Goal: Task Accomplishment & Management: Use online tool/utility

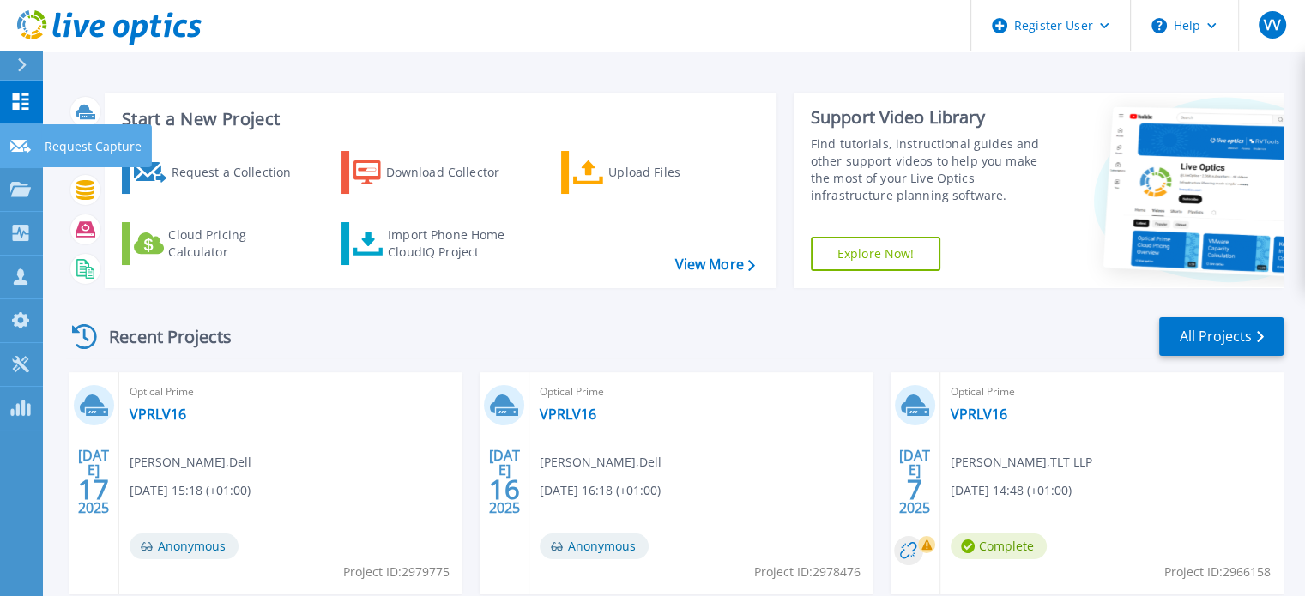
click at [18, 142] on icon at bounding box center [20, 146] width 21 height 13
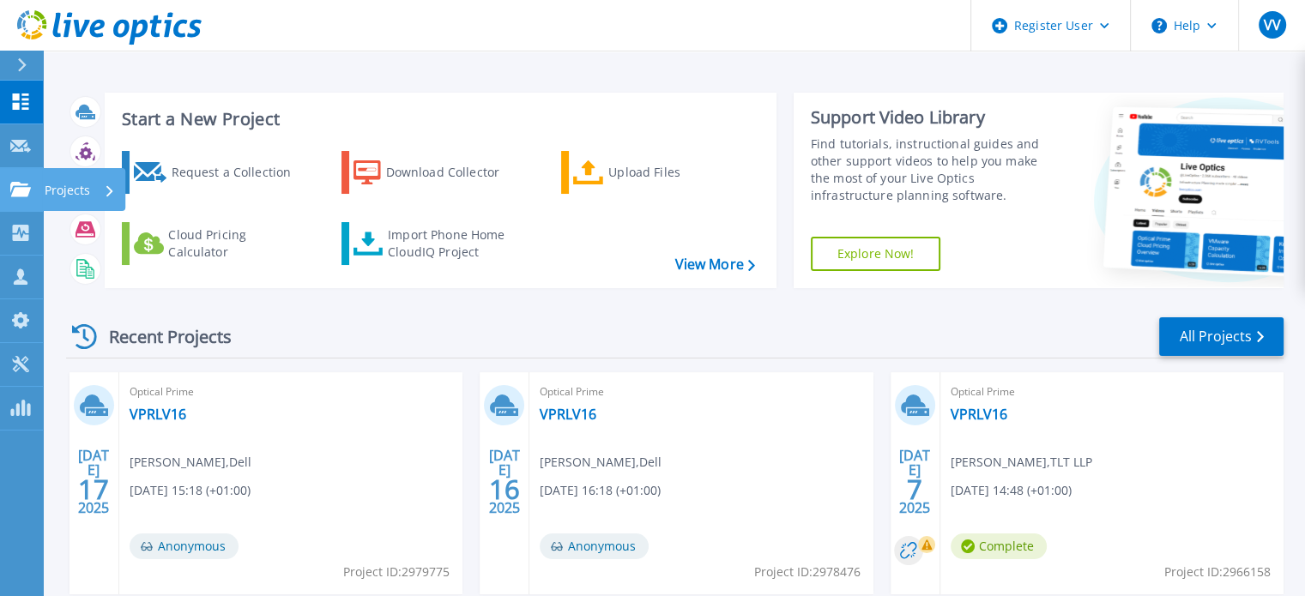
click at [23, 169] on link "Projects Projects" at bounding box center [21, 190] width 43 height 44
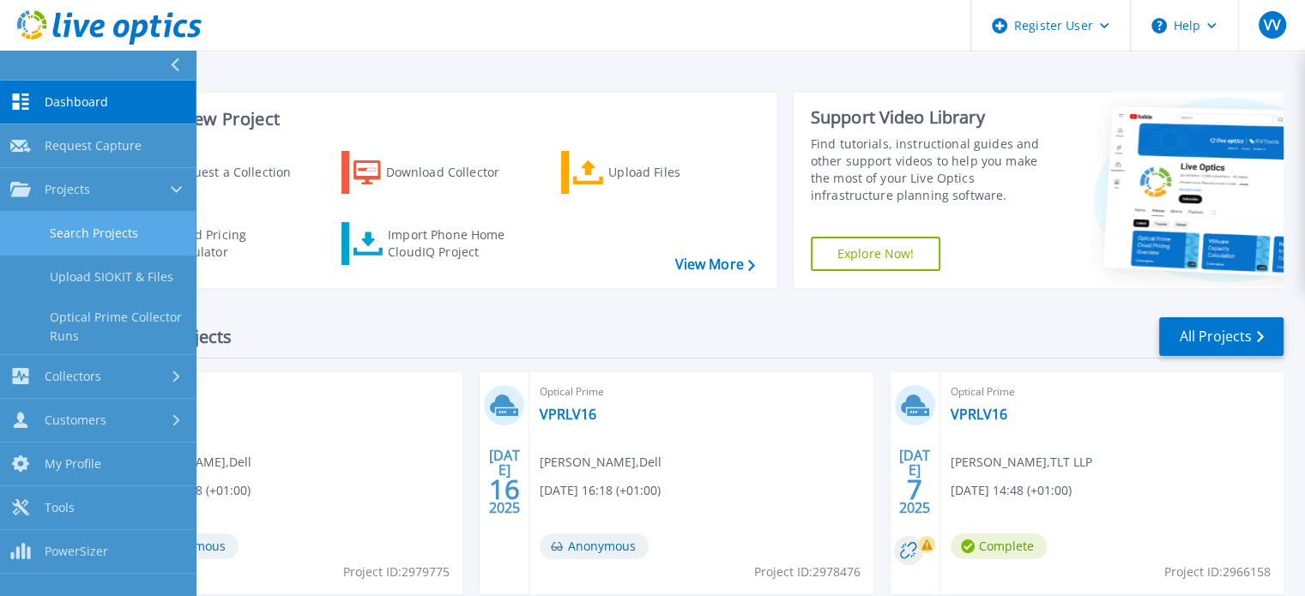
click at [82, 229] on link "Search Projects" at bounding box center [98, 234] width 196 height 44
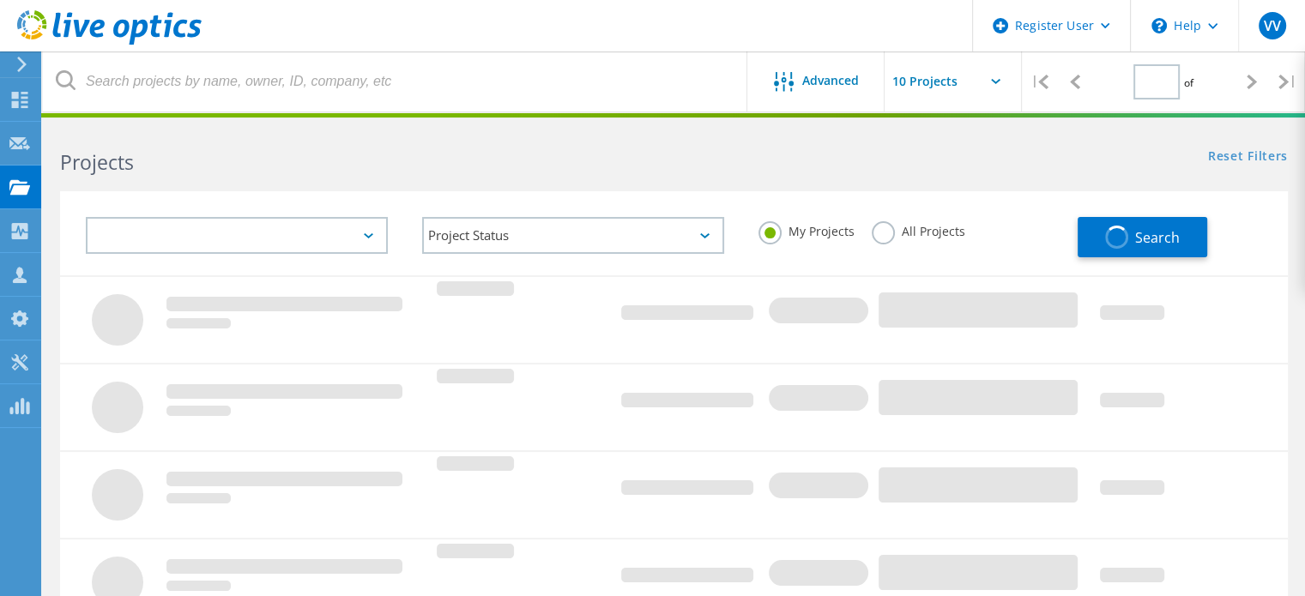
type input "1"
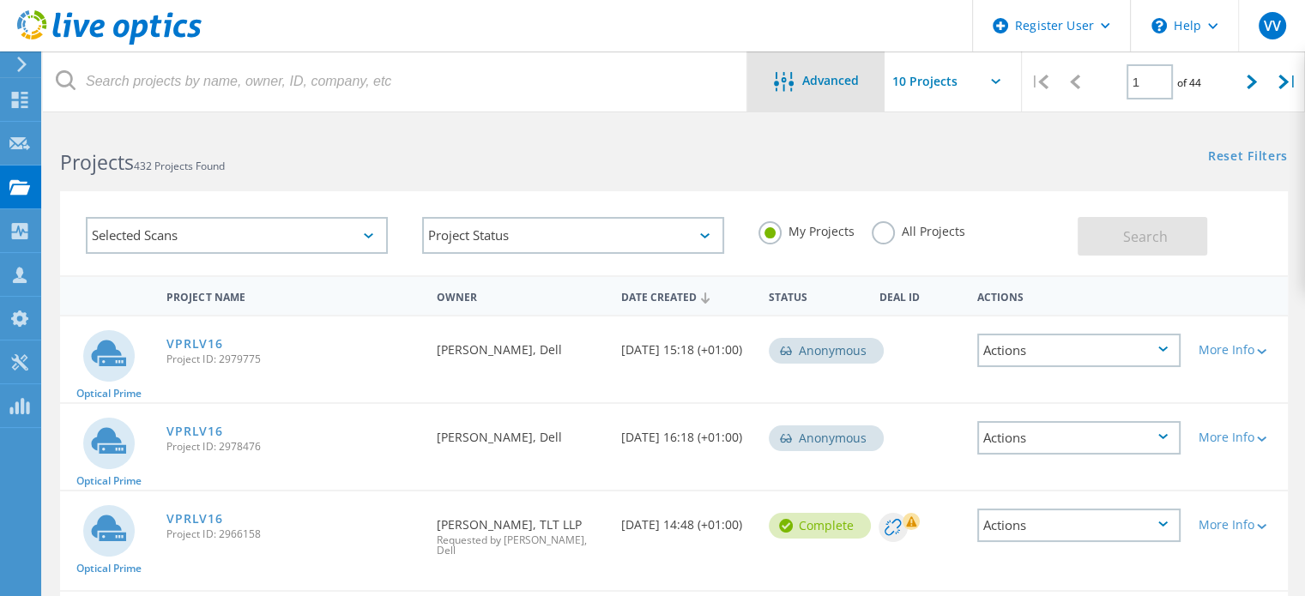
click at [793, 81] on div at bounding box center [788, 82] width 28 height 21
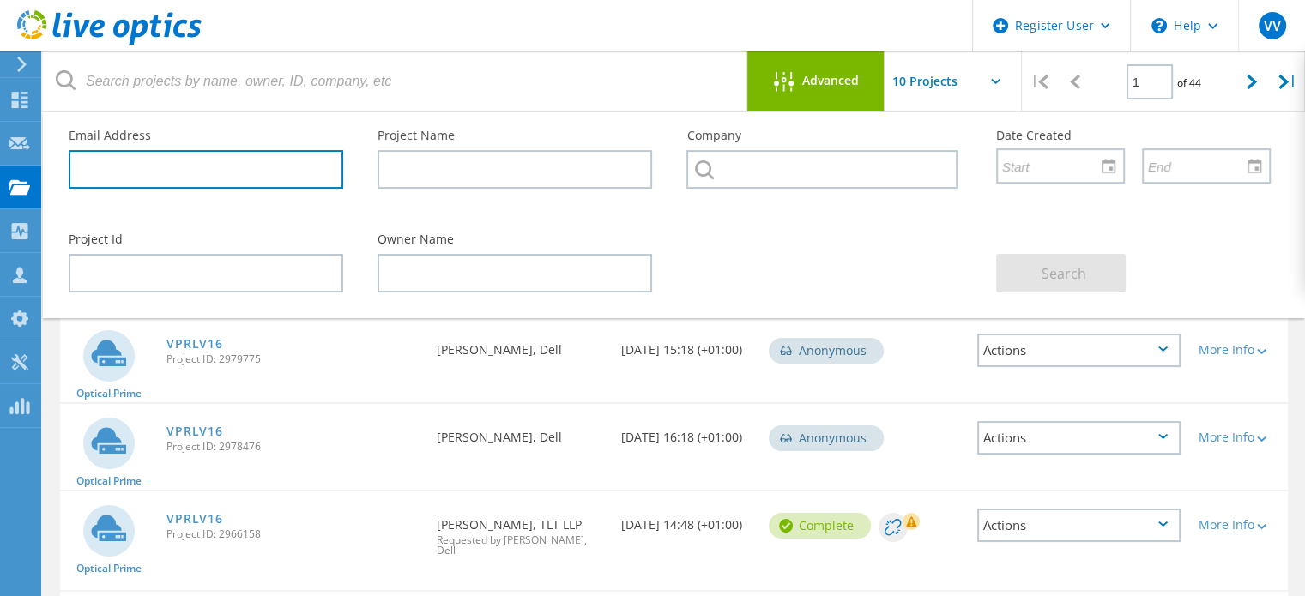
click at [301, 170] on input "text" at bounding box center [206, 169] width 275 height 39
paste input "[PERSON_NAME] <[PERSON_NAME][EMAIL_ADDRESS][PERSON_NAME][DOMAIN_NAME]>"
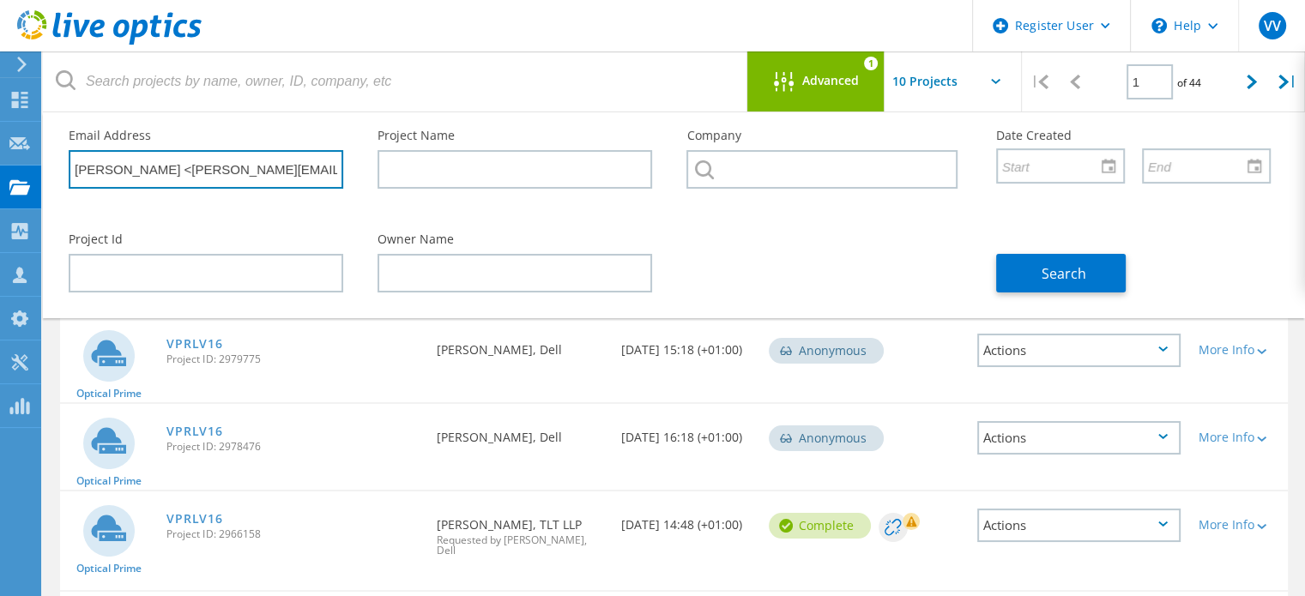
scroll to position [0, 42]
drag, startPoint x: 146, startPoint y: 170, endPoint x: 437, endPoint y: 159, distance: 291.0
click at [437, 159] on div "Email Address [PERSON_NAME] <[PERSON_NAME][EMAIL_ADDRESS][PERSON_NAME][DOMAIN_N…" at bounding box center [669, 164] width 1236 height 104
type input "[PERSON_NAME]"
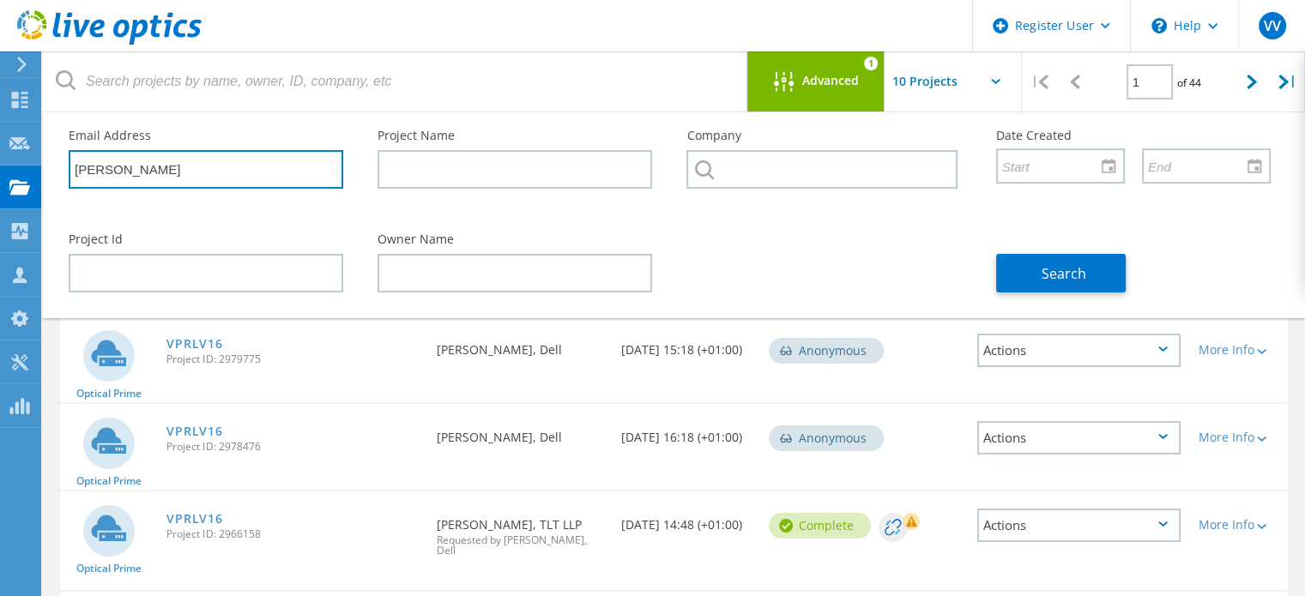
drag, startPoint x: 77, startPoint y: 169, endPoint x: 242, endPoint y: 173, distance: 164.8
click at [242, 173] on input "[PERSON_NAME]" at bounding box center [206, 169] width 275 height 39
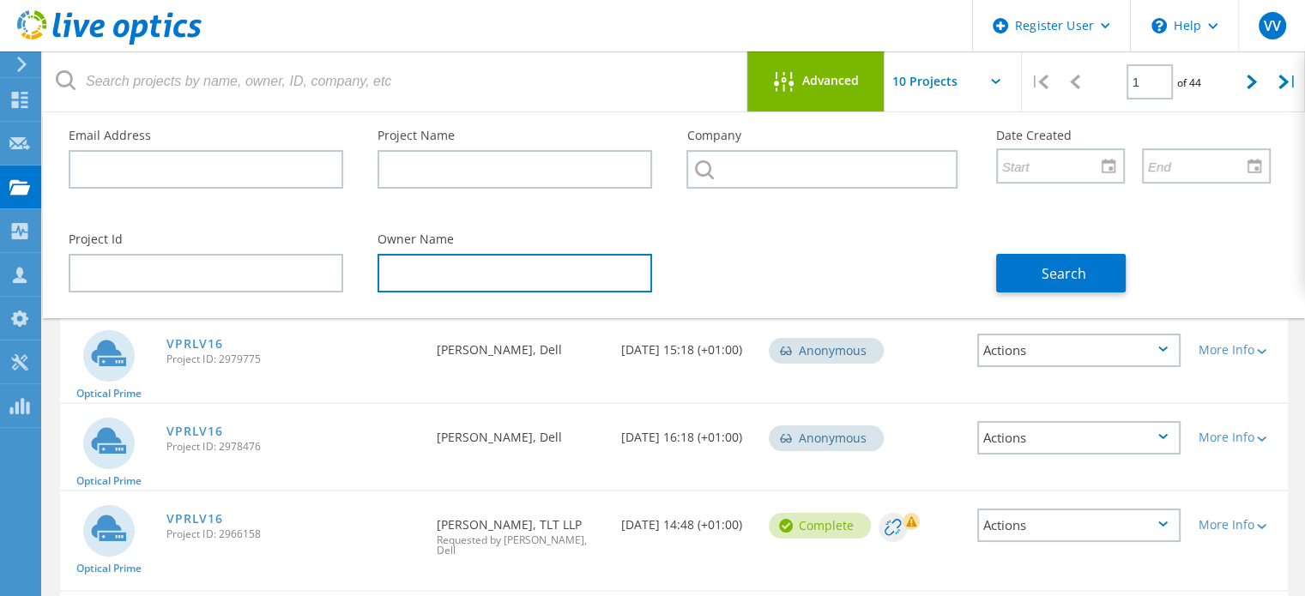
click at [418, 281] on input "text" at bounding box center [514, 273] width 275 height 39
paste input "[PERSON_NAME]"
type input "[PERSON_NAME]"
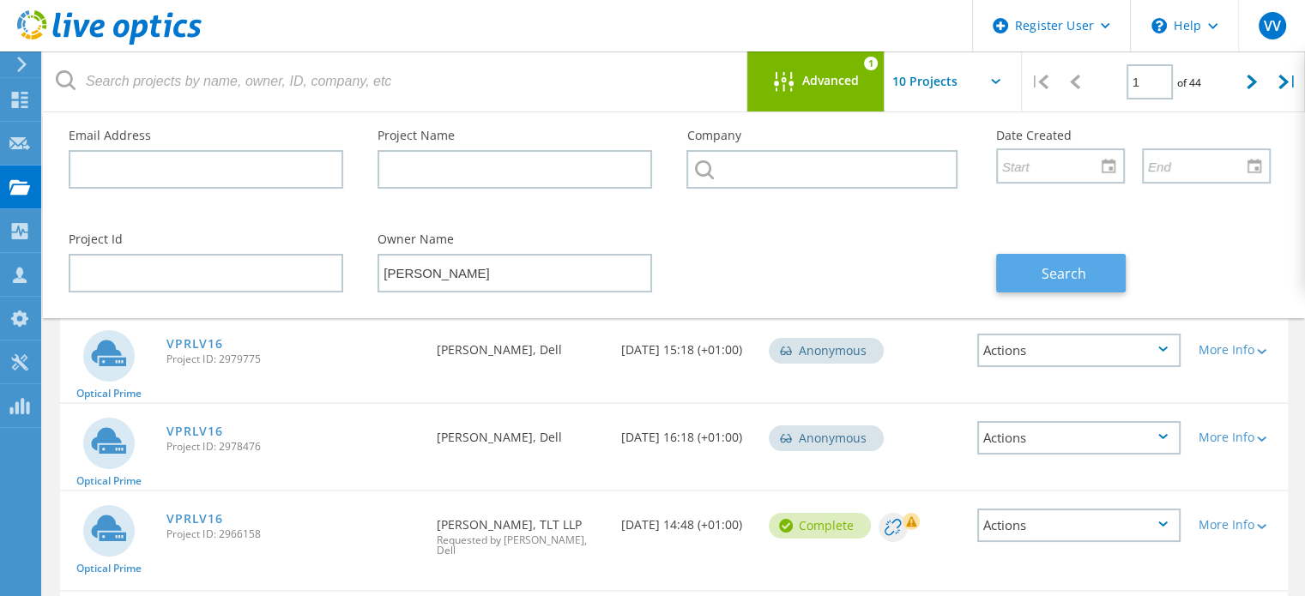
click at [1078, 277] on span "Search" at bounding box center [1063, 273] width 45 height 19
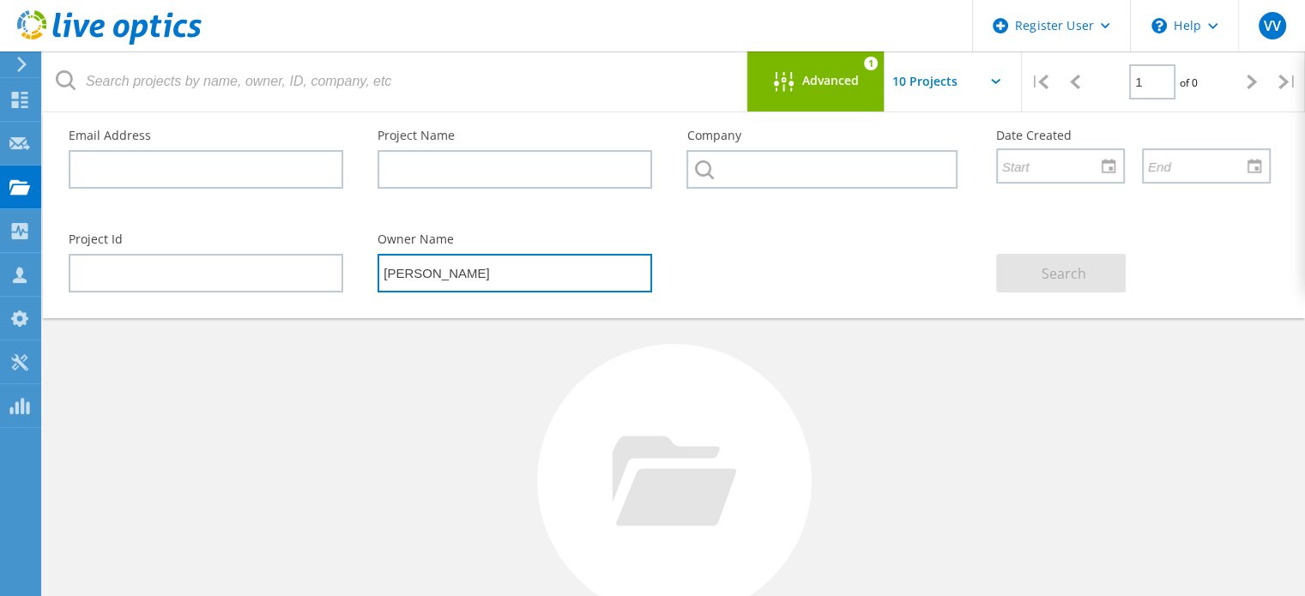
drag, startPoint x: 528, startPoint y: 270, endPoint x: 344, endPoint y: 275, distance: 183.7
click at [344, 275] on div "Project Id Owner Name [PERSON_NAME] Search" at bounding box center [669, 263] width 1236 height 94
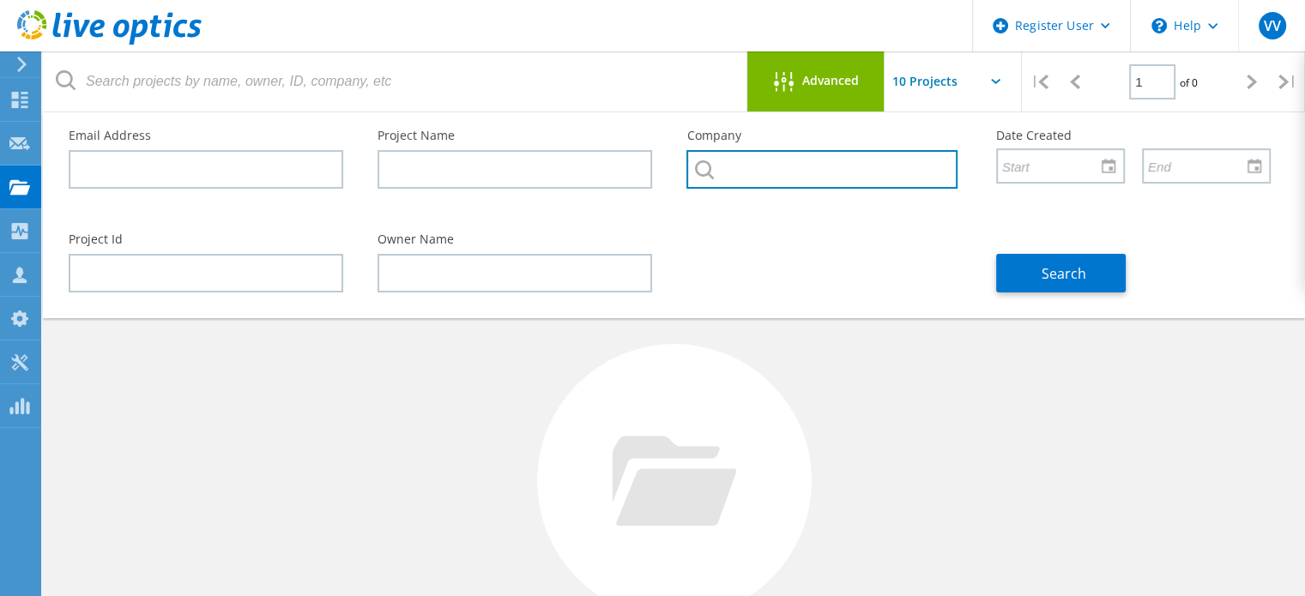
click at [786, 157] on input "text" at bounding box center [821, 169] width 270 height 39
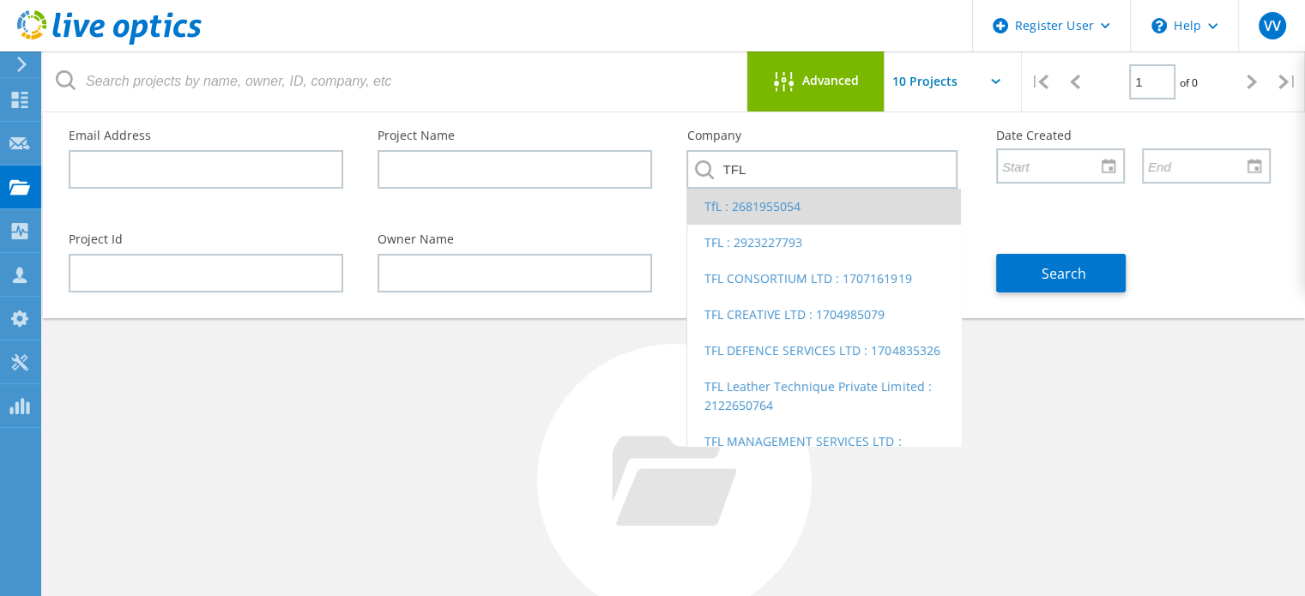
click at [764, 214] on li "TfL : 2681955054" at bounding box center [823, 207] width 273 height 36
type input "TfL : 2681955054"
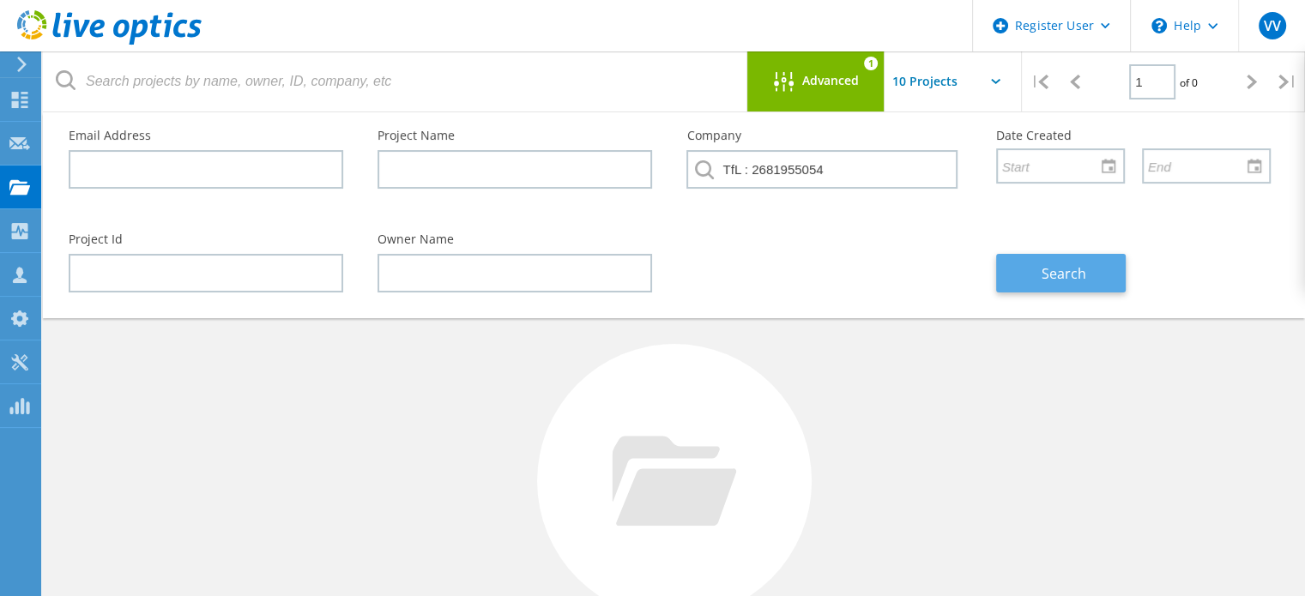
click at [1039, 273] on button "Search" at bounding box center [1061, 273] width 130 height 39
click at [914, 58] on input "text" at bounding box center [970, 81] width 172 height 60
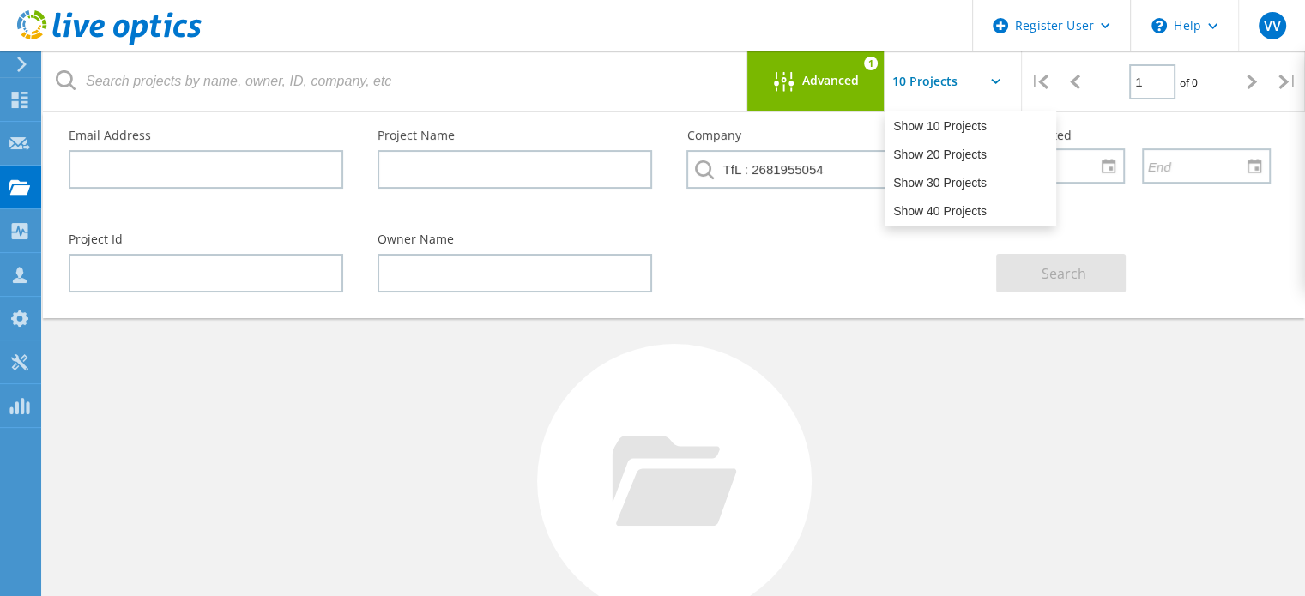
click at [908, 81] on input "text" at bounding box center [970, 81] width 172 height 60
click at [828, 82] on span "Advanced" at bounding box center [830, 81] width 57 height 12
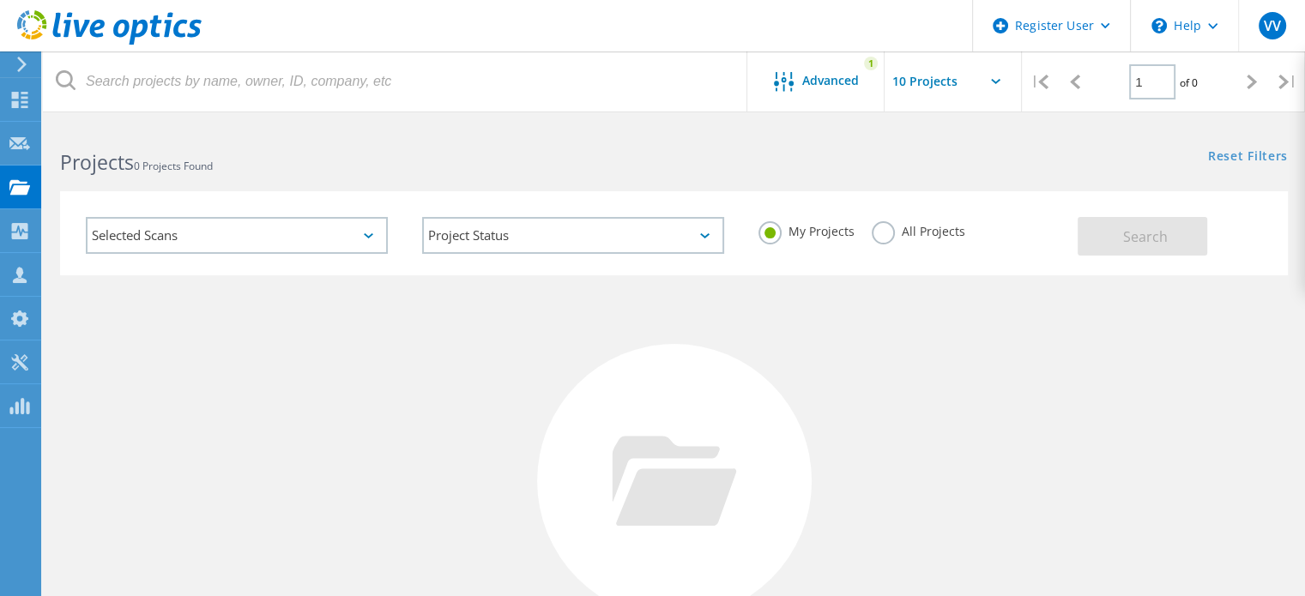
click at [890, 229] on label "All Projects" at bounding box center [919, 229] width 94 height 16
click at [0, 0] on input "All Projects" at bounding box center [0, 0] width 0 height 0
click at [1132, 233] on span "Search" at bounding box center [1145, 236] width 45 height 19
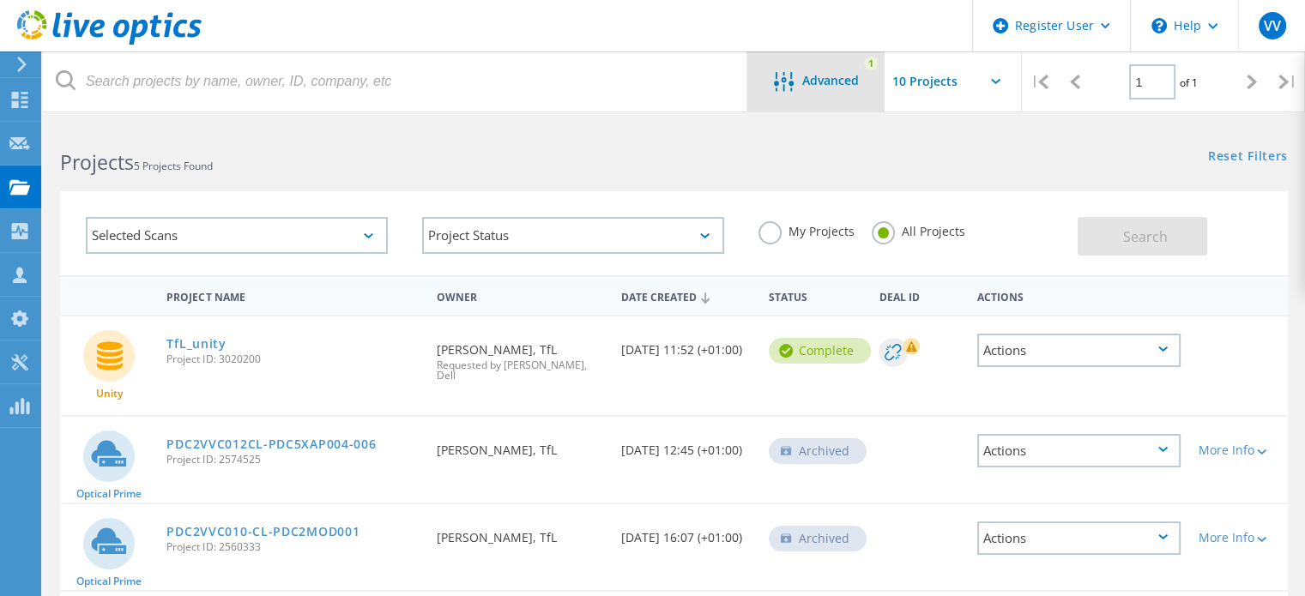
click at [810, 83] on span "Advanced" at bounding box center [830, 81] width 57 height 12
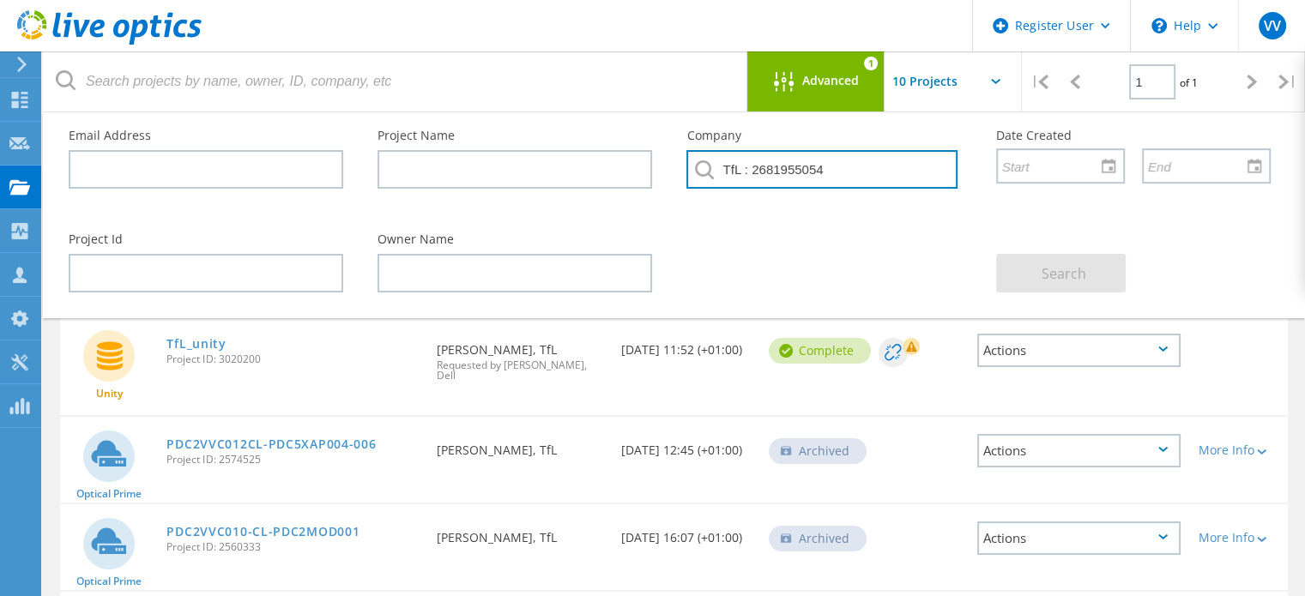
drag, startPoint x: 838, startPoint y: 172, endPoint x: 699, endPoint y: 184, distance: 139.5
click at [699, 184] on input "TfL : 2681955054" at bounding box center [821, 169] width 270 height 39
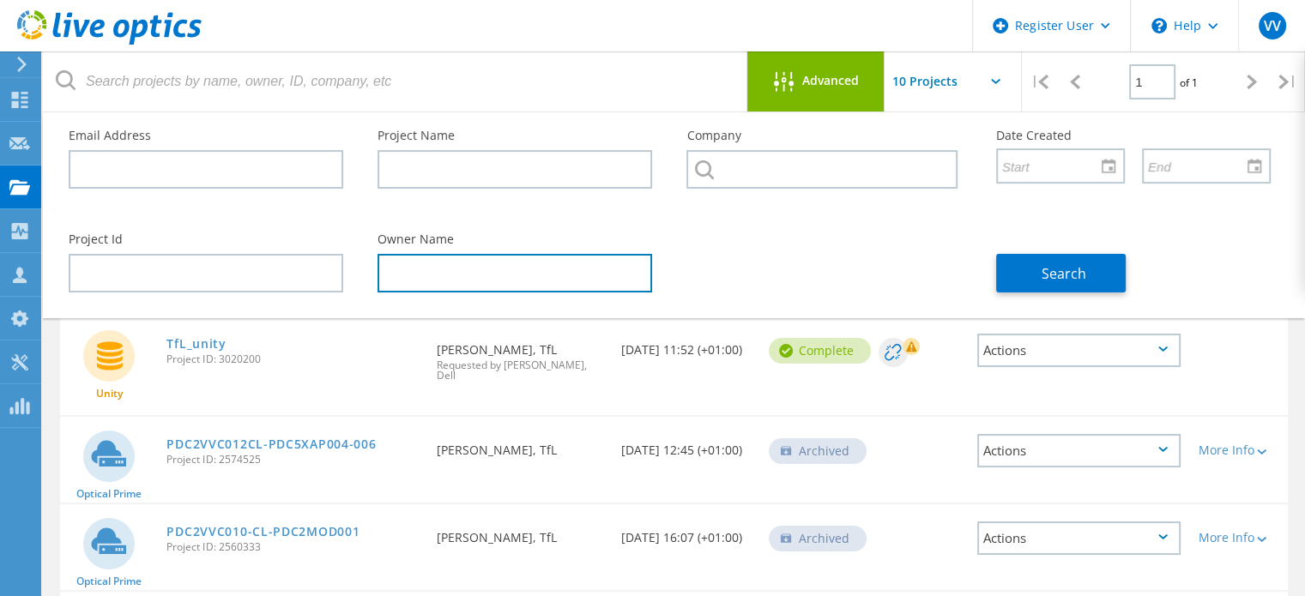
click at [473, 279] on input "text" at bounding box center [514, 273] width 275 height 39
paste input "[PERSON_NAME]"
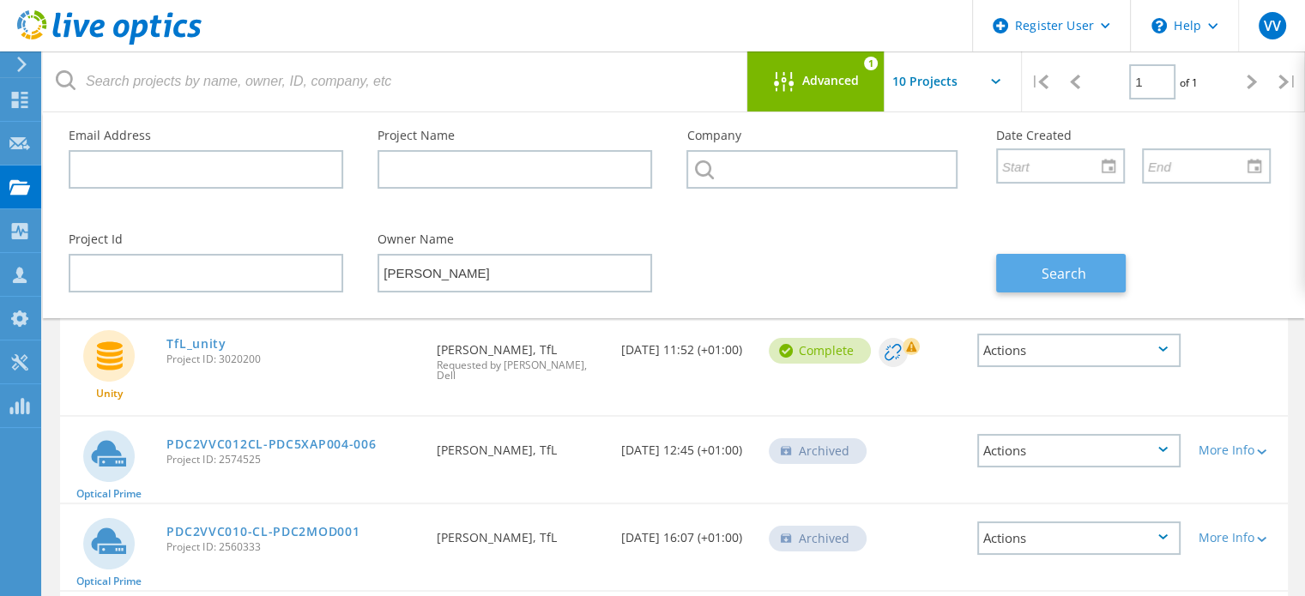
click at [1044, 261] on button "Search" at bounding box center [1061, 273] width 130 height 39
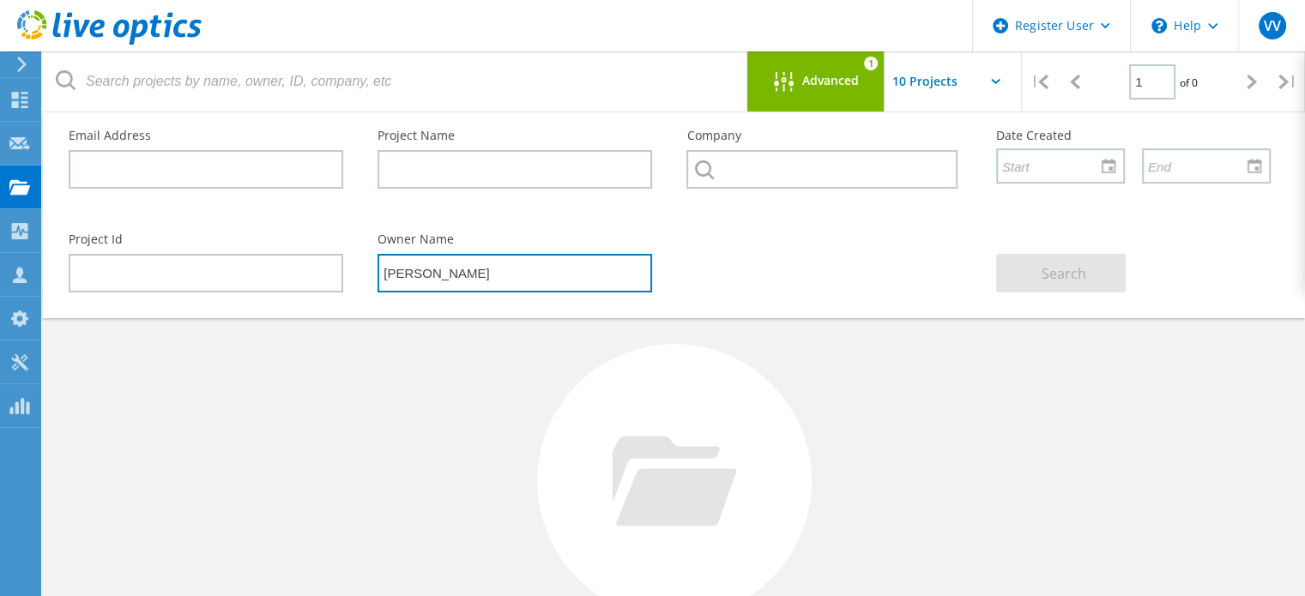
drag, startPoint x: 438, startPoint y: 278, endPoint x: 611, endPoint y: 243, distance: 176.0
click at [611, 243] on div "Owner Name [PERSON_NAME]" at bounding box center [514, 263] width 309 height 94
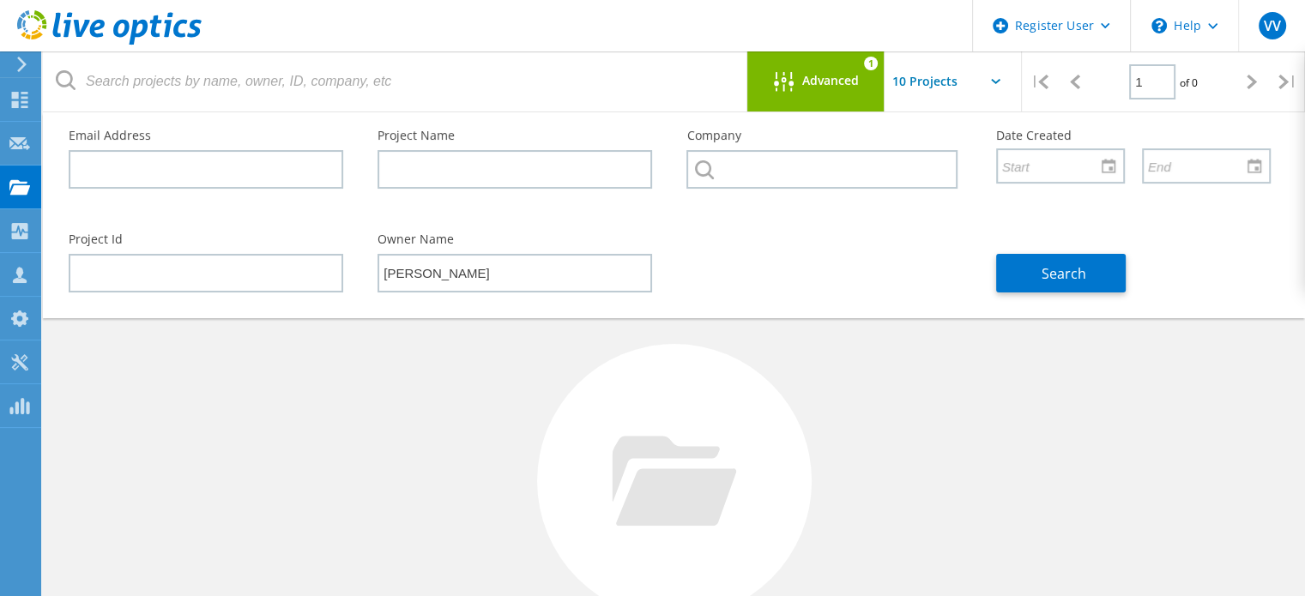
click at [937, 92] on input "text" at bounding box center [970, 81] width 172 height 60
click at [929, 88] on input "text" at bounding box center [970, 81] width 172 height 60
click at [844, 75] on span "Advanced" at bounding box center [830, 81] width 57 height 12
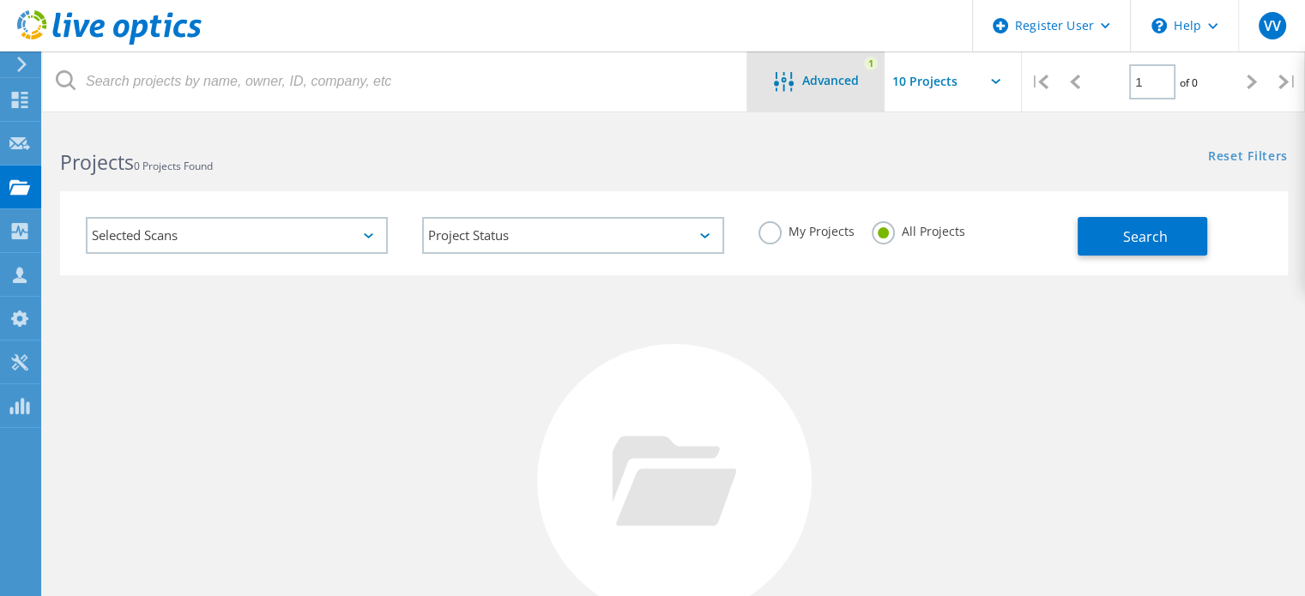
click at [844, 75] on span "Advanced" at bounding box center [830, 81] width 57 height 12
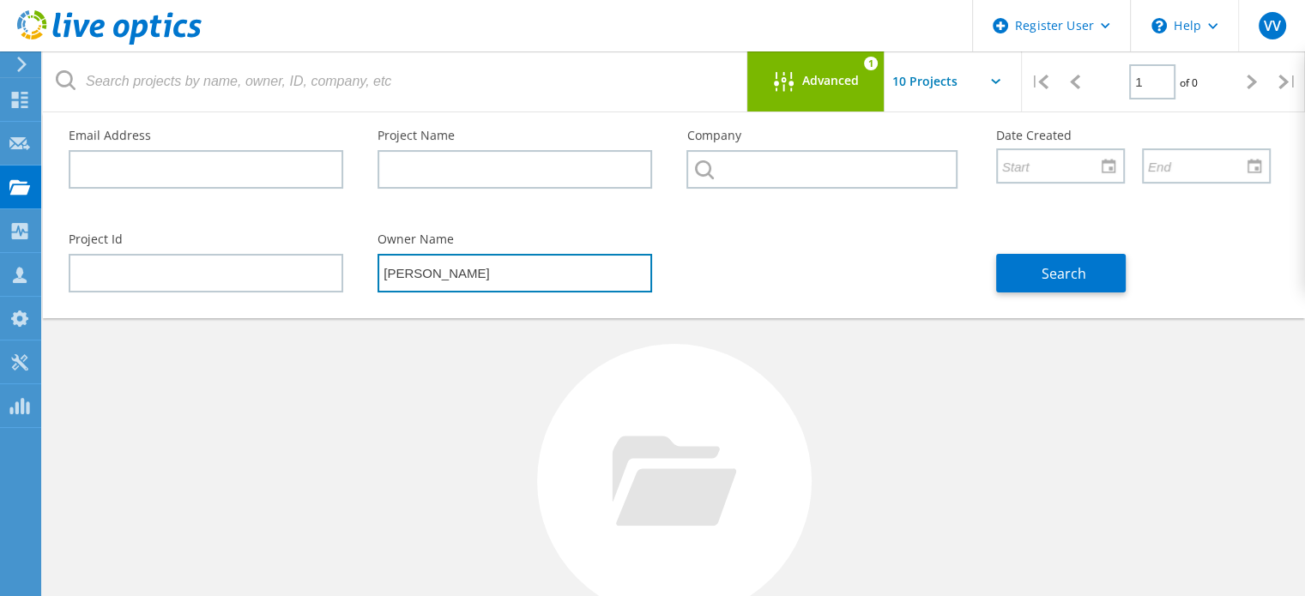
click at [482, 284] on input "[PERSON_NAME]" at bounding box center [514, 273] width 275 height 39
drag, startPoint x: 508, startPoint y: 279, endPoint x: 343, endPoint y: 287, distance: 164.9
click at [343, 287] on div "Project Id Owner Name [PERSON_NAME] Search" at bounding box center [669, 263] width 1236 height 94
type input "[PERSON_NAME]"
